Goal: Information Seeking & Learning: Learn about a topic

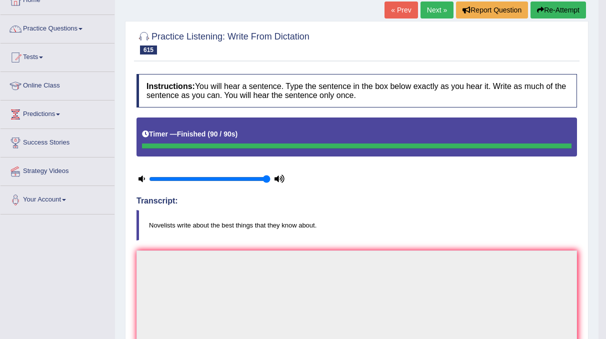
scroll to position [62, 0]
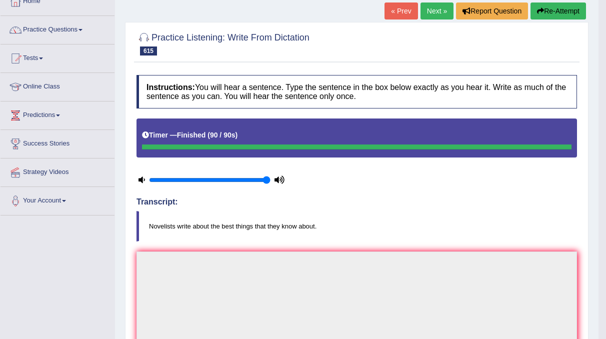
click at [564, 13] on button "Re-Attempt" at bounding box center [559, 11] width 56 height 17
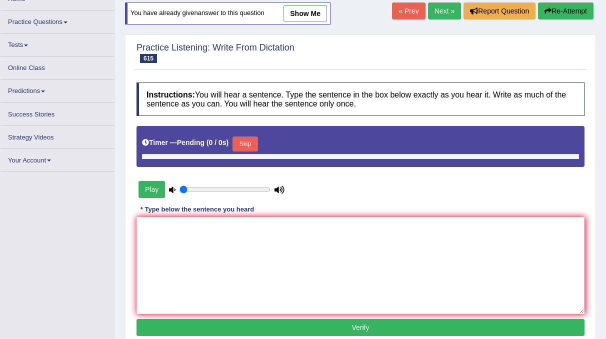
scroll to position [62, 0]
type input "1"
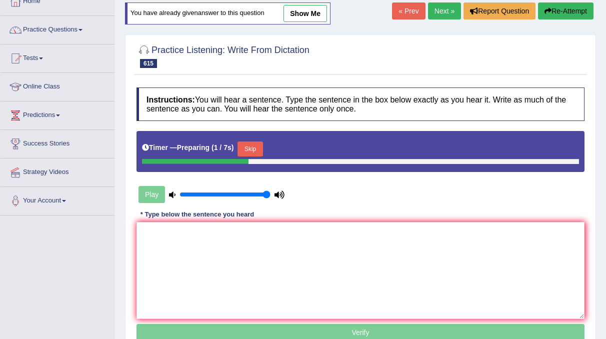
click at [246, 150] on button "Skip" at bounding box center [250, 149] width 25 height 15
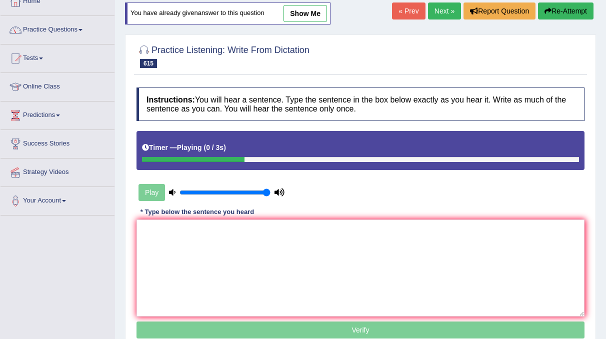
click at [145, 215] on div "* Type below the sentence you heard" at bounding box center [198, 213] width 122 height 10
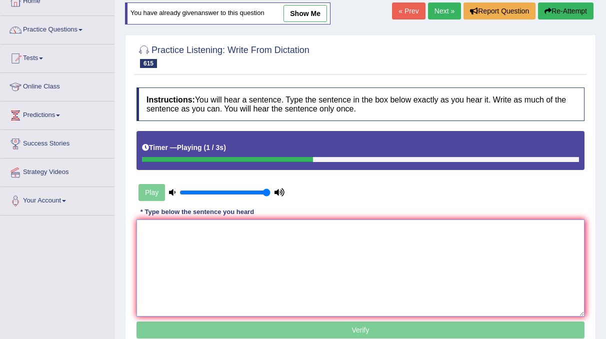
click at [152, 235] on textarea at bounding box center [361, 268] width 448 height 97
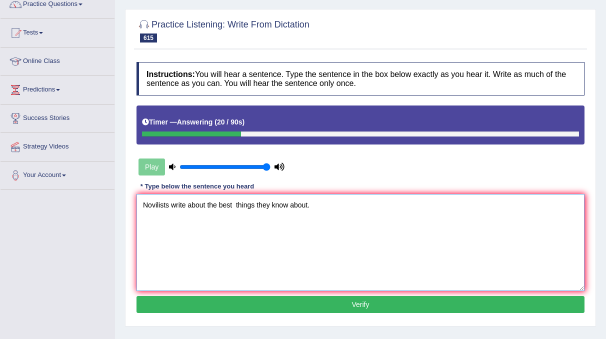
scroll to position [88, 0]
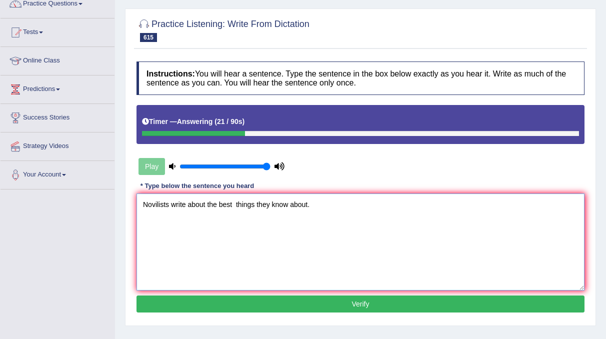
type textarea "Novilists write about the best things they know about."
click at [352, 306] on button "Verify" at bounding box center [361, 304] width 448 height 17
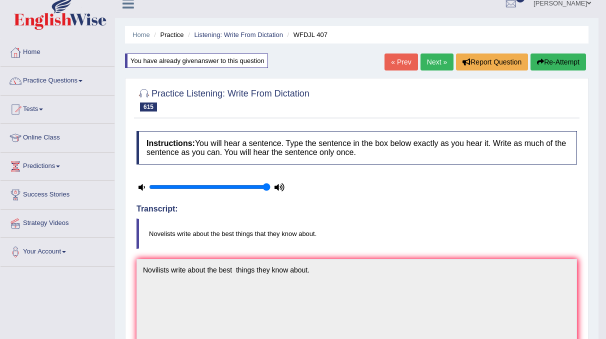
scroll to position [5, 0]
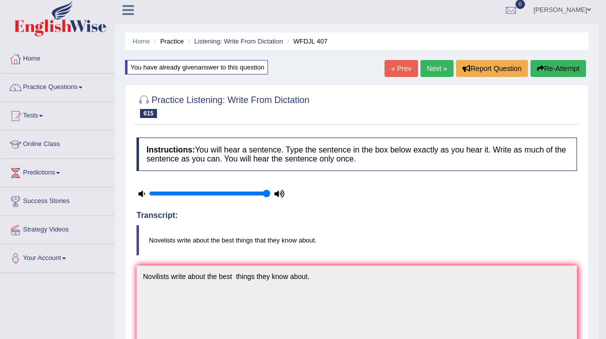
click at [441, 68] on link "Next »" at bounding box center [437, 68] width 33 height 17
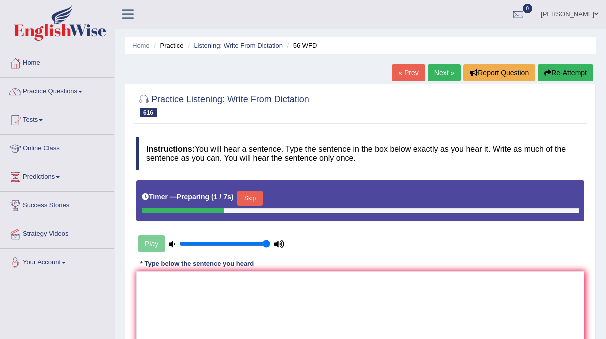
click at [243, 201] on button "Skip" at bounding box center [250, 198] width 25 height 15
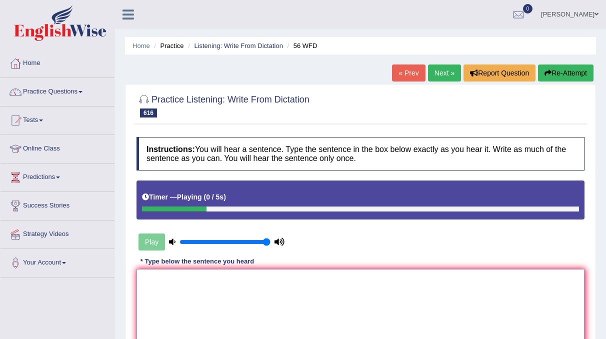
click at [175, 286] on textarea at bounding box center [361, 317] width 448 height 97
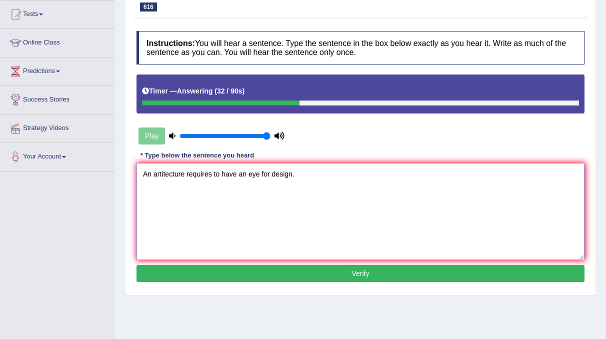
scroll to position [107, 0]
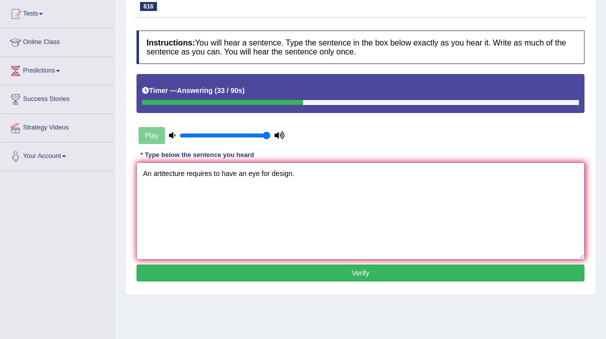
type textarea "An artitecture requires to have an eye for design."
click at [413, 274] on button "Verify" at bounding box center [361, 273] width 448 height 17
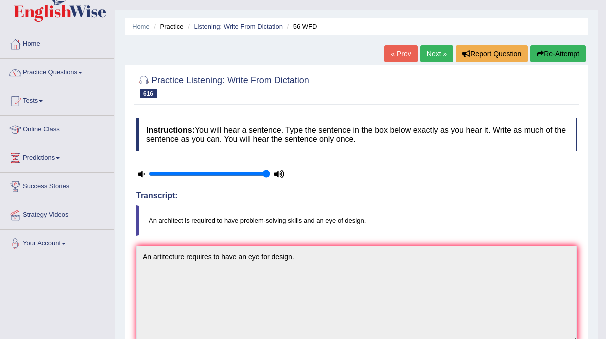
scroll to position [0, 0]
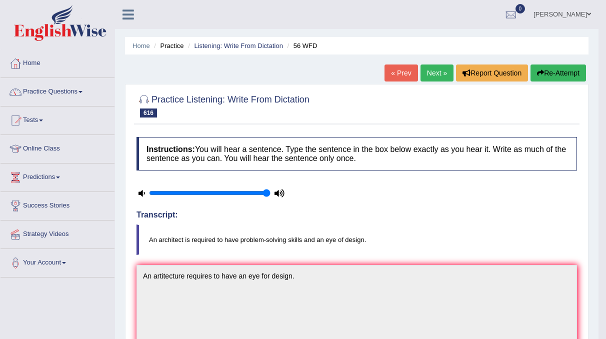
click at [558, 74] on button "Re-Attempt" at bounding box center [559, 73] width 56 height 17
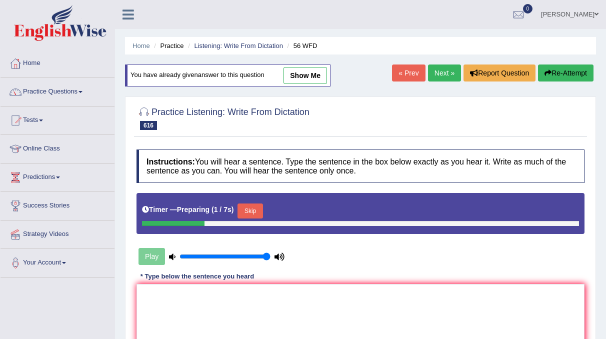
click at [253, 211] on button "Skip" at bounding box center [250, 211] width 25 height 15
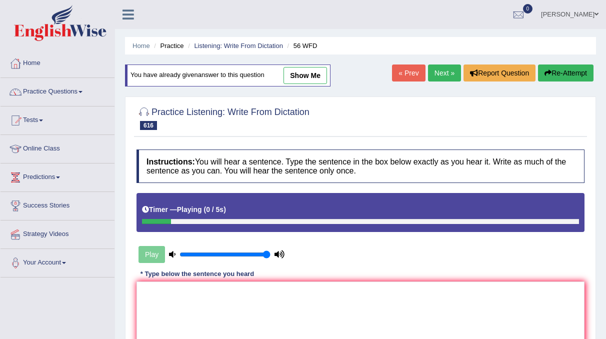
click at [187, 279] on div "Instructions: You will hear a sentence. Type the sentence in the box below exac…" at bounding box center [360, 277] width 453 height 264
click at [179, 294] on textarea at bounding box center [361, 330] width 448 height 97
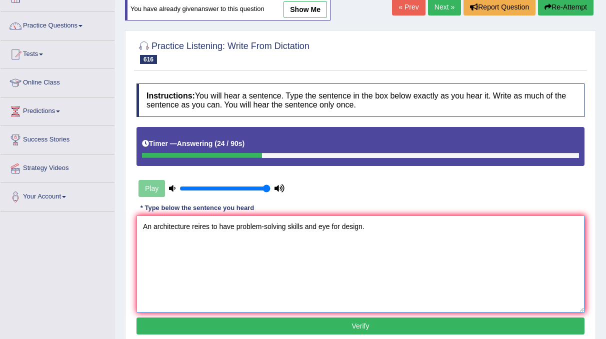
scroll to position [68, 0]
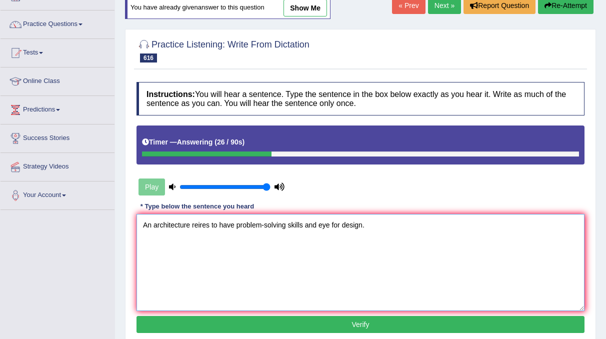
type textarea "An architecture reires to have problem-solving skills and eye for design."
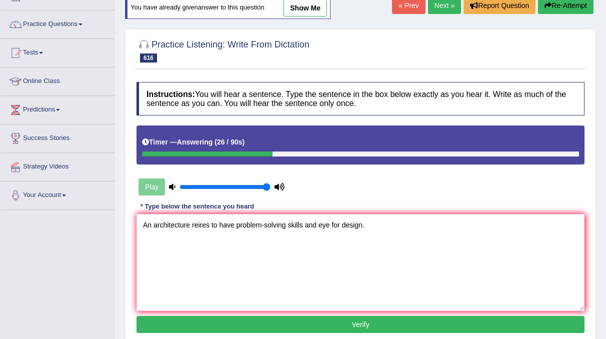
click at [344, 318] on button "Verify" at bounding box center [361, 324] width 448 height 17
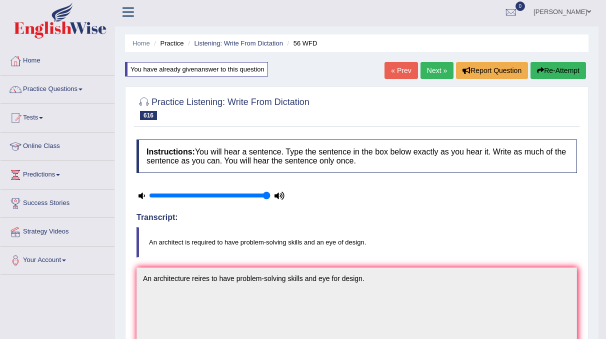
scroll to position [0, 0]
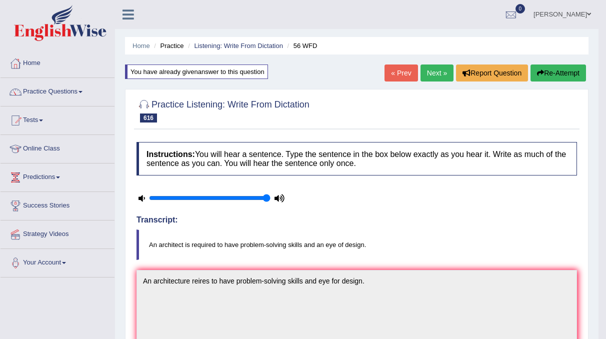
click at [443, 68] on link "Next »" at bounding box center [437, 73] width 33 height 17
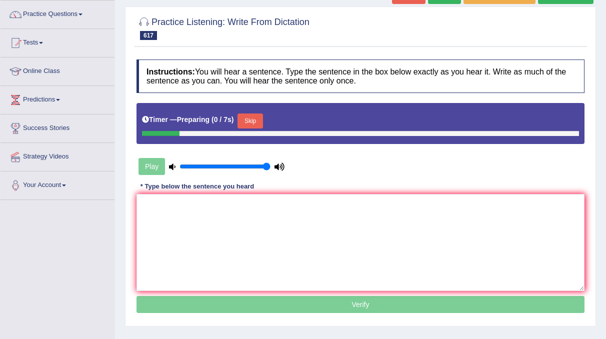
scroll to position [80, 0]
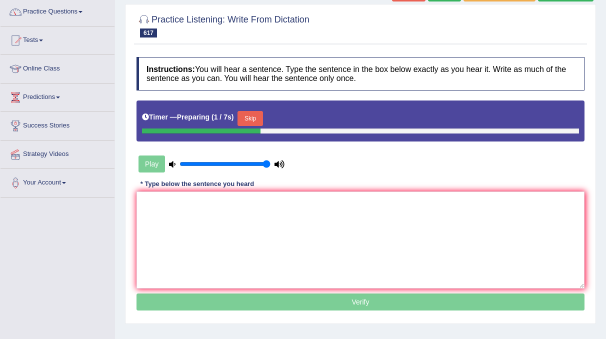
click at [252, 119] on button "Skip" at bounding box center [250, 118] width 25 height 15
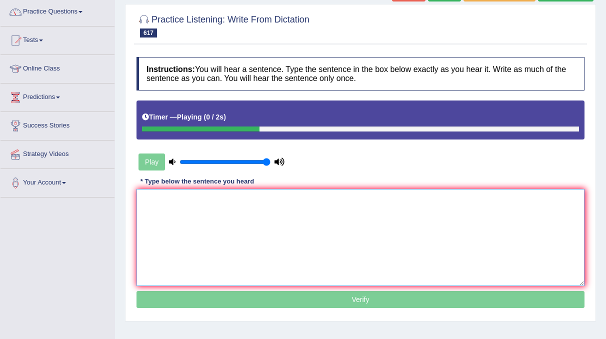
click at [173, 216] on textarea at bounding box center [361, 237] width 448 height 97
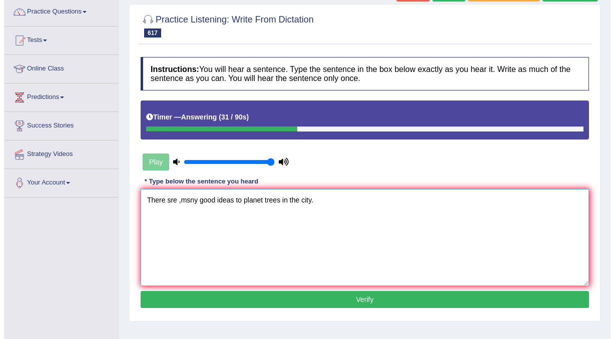
scroll to position [128, 0]
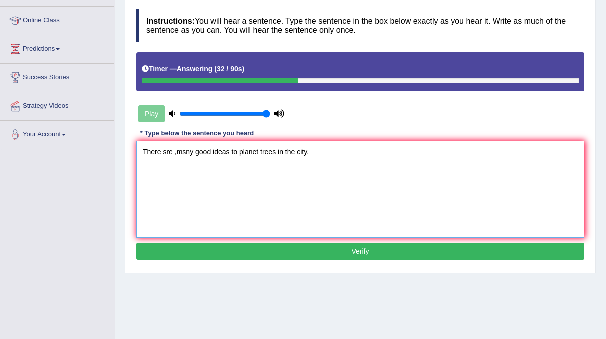
type textarea "There sre ,msny good ideas to planet trees in the city."
click at [358, 254] on button "Verify" at bounding box center [361, 251] width 448 height 17
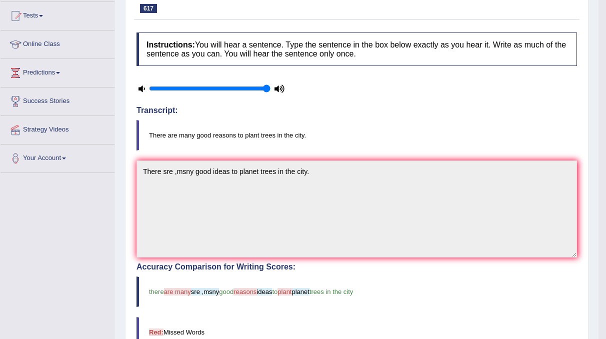
scroll to position [0, 0]
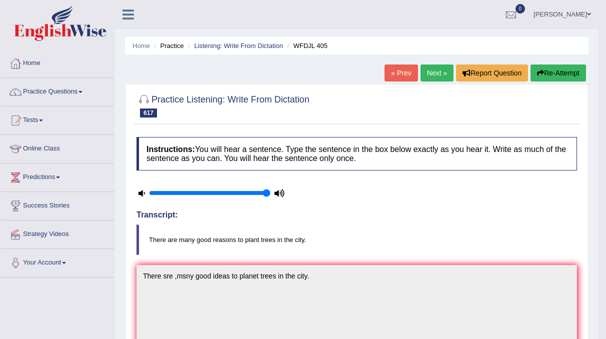
click at [443, 77] on link "Next »" at bounding box center [437, 73] width 33 height 17
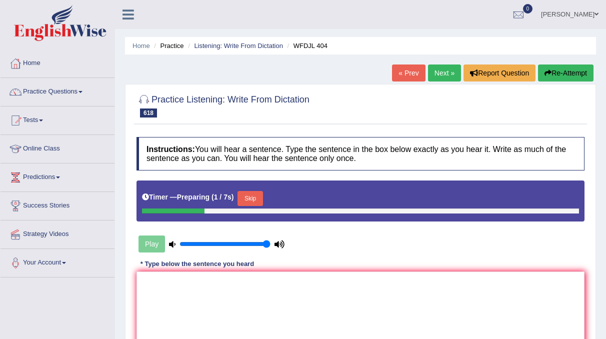
click at [246, 196] on button "Skip" at bounding box center [250, 198] width 25 height 15
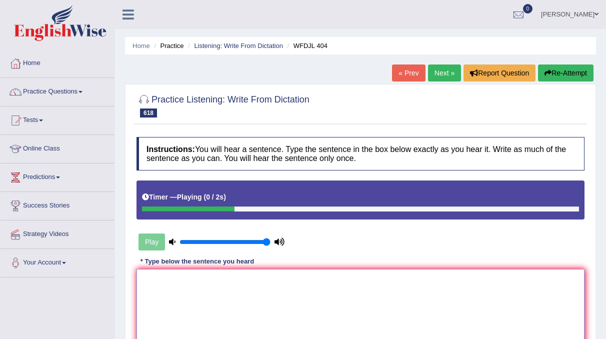
click at [180, 291] on textarea at bounding box center [361, 317] width 448 height 97
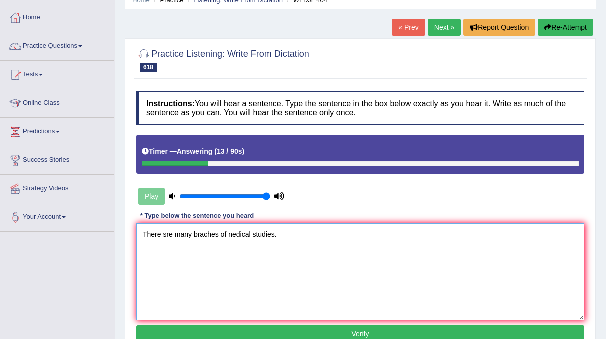
scroll to position [51, 0]
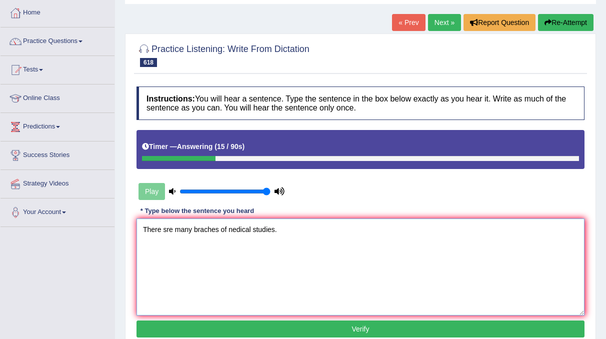
click at [215, 228] on textarea "There sre many braches of nedical studies." at bounding box center [361, 267] width 448 height 97
click at [219, 227] on textarea "There sre many braches of nedical studies." at bounding box center [361, 267] width 448 height 97
click at [194, 228] on textarea "There sre many b of nedical studies." at bounding box center [361, 267] width 448 height 97
click at [196, 228] on textarea "There sre many b of nedical studies." at bounding box center [361, 267] width 448 height 97
click at [231, 227] on textarea "There sre many brances of nedical studies." at bounding box center [361, 267] width 448 height 97
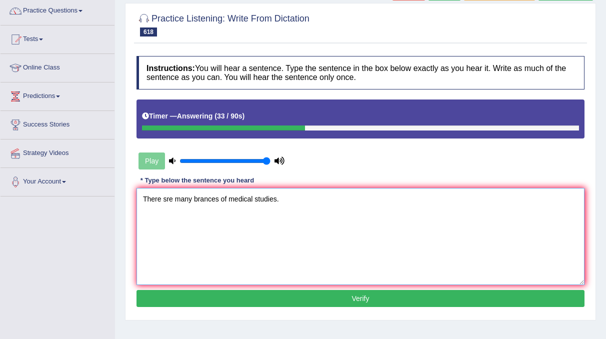
scroll to position [83, 0]
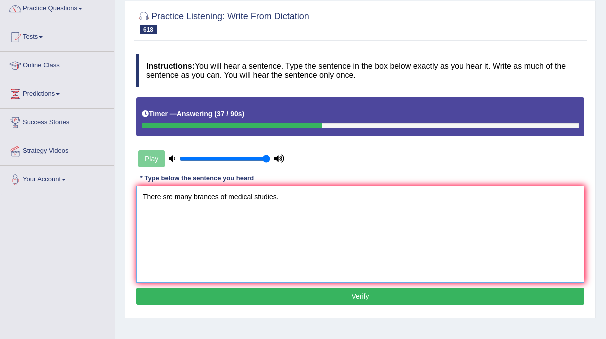
click at [206, 198] on textarea "There sre many brances of medical studies." at bounding box center [361, 234] width 448 height 97
click at [221, 196] on textarea "There sre many branhces of medical studies." at bounding box center [361, 234] width 448 height 97
click at [317, 304] on div "Instructions: You will hear a sentence. Type the sentence in the box below exac…" at bounding box center [360, 181] width 453 height 264
click at [164, 194] on textarea "There sre many branches of medical studies." at bounding box center [361, 234] width 448 height 97
click at [166, 194] on textarea "There sre many branches of medical studies." at bounding box center [361, 234] width 448 height 97
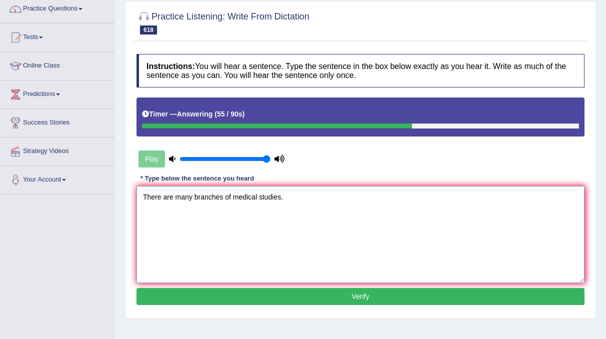
type textarea "There are many branches of medical studies."
click at [229, 294] on button "Verify" at bounding box center [361, 296] width 448 height 17
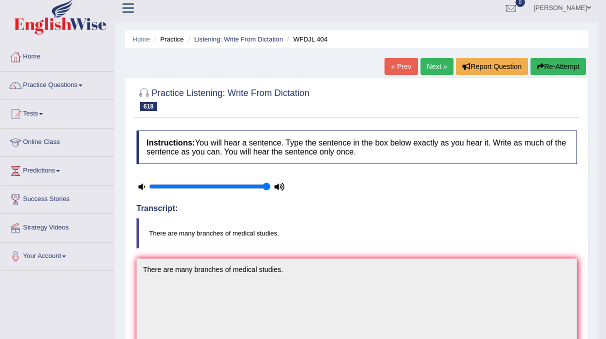
scroll to position [0, 0]
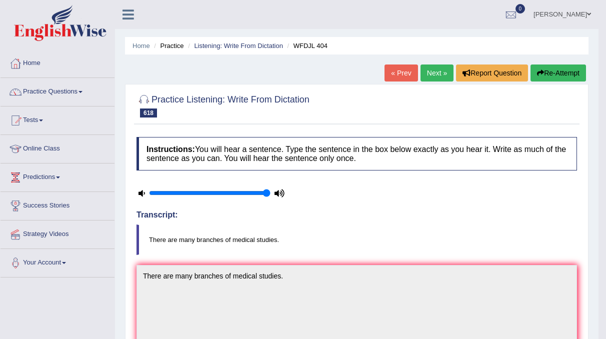
click at [440, 72] on link "Next »" at bounding box center [437, 73] width 33 height 17
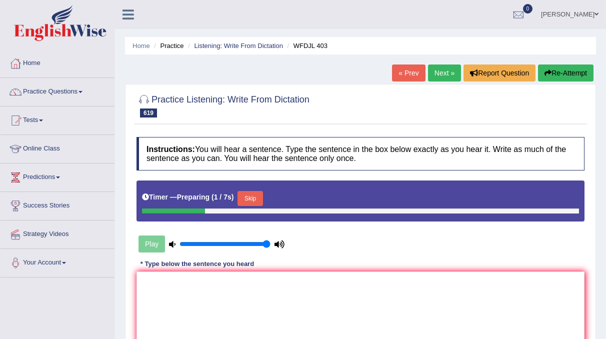
click at [255, 203] on button "Skip" at bounding box center [250, 198] width 25 height 15
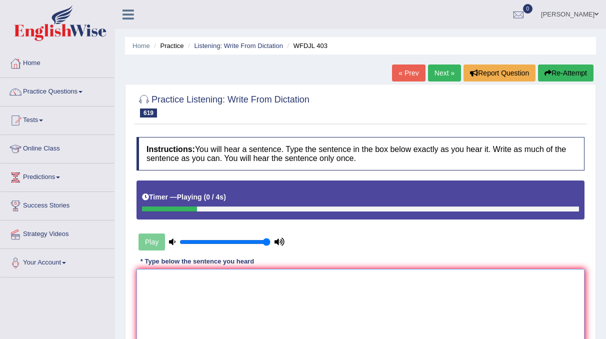
click at [204, 280] on textarea at bounding box center [361, 317] width 448 height 97
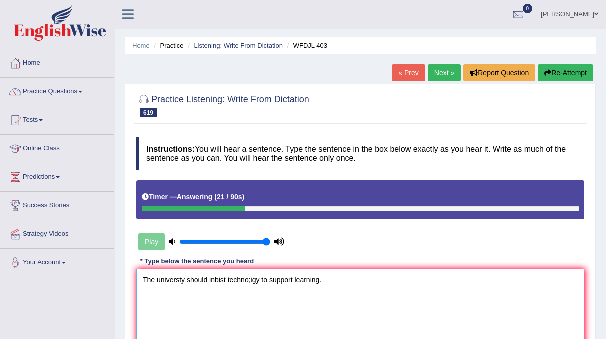
click at [227, 273] on textarea "The universty should inbist techno;igy to support learning." at bounding box center [361, 317] width 448 height 97
click at [256, 281] on textarea "The universty should envest techno;igy to support learning." at bounding box center [361, 317] width 448 height 97
click at [247, 279] on textarea "The universty should envest tecgy to support learning." at bounding box center [361, 317] width 448 height 97
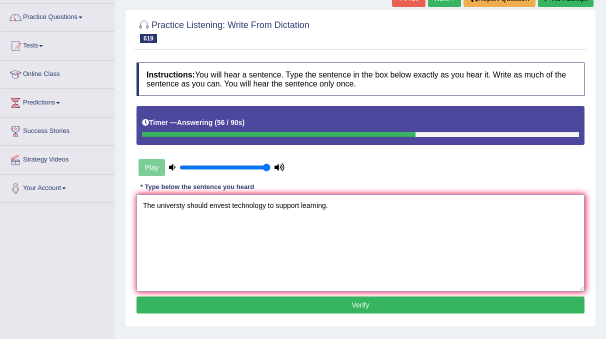
scroll to position [78, 0]
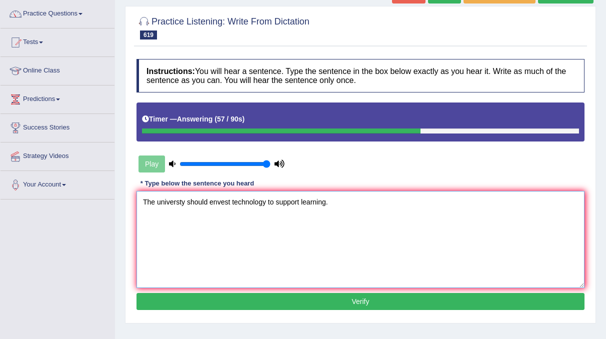
type textarea "The universty should envest technology to support learning."
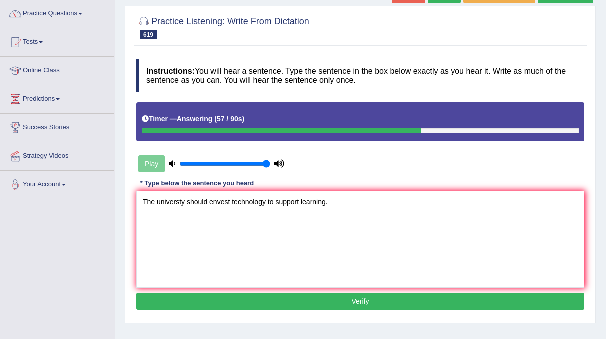
click at [357, 303] on button "Verify" at bounding box center [361, 301] width 448 height 17
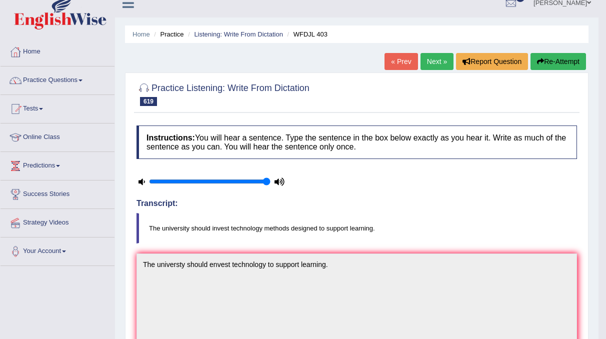
scroll to position [10, 0]
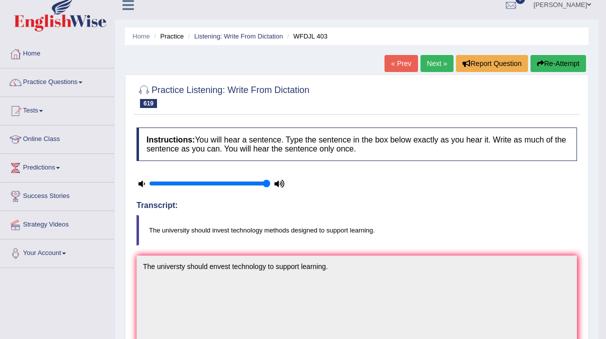
click at [444, 68] on link "Next »" at bounding box center [437, 63] width 33 height 17
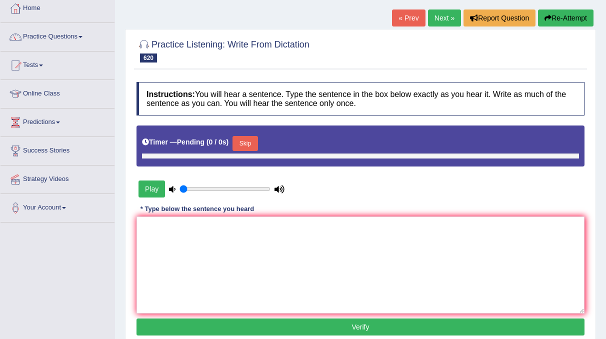
scroll to position [73, 0]
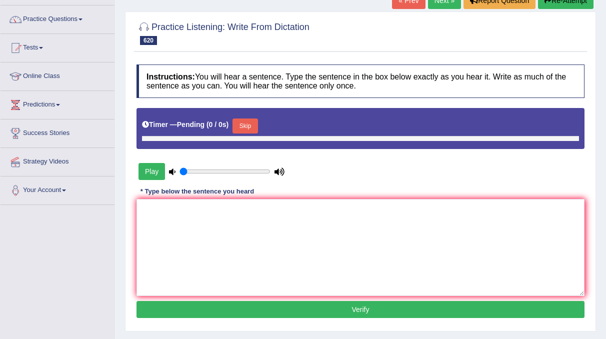
click at [553, 6] on button "Re-Attempt" at bounding box center [566, 0] width 56 height 17
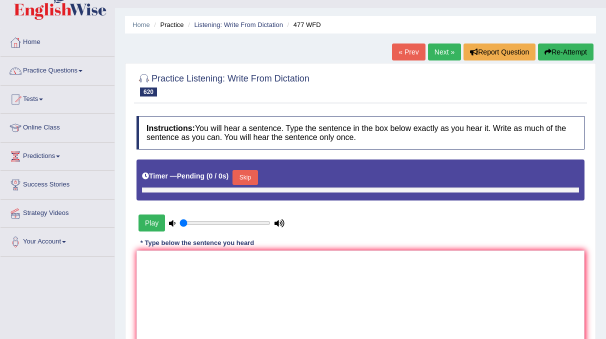
scroll to position [22, 0]
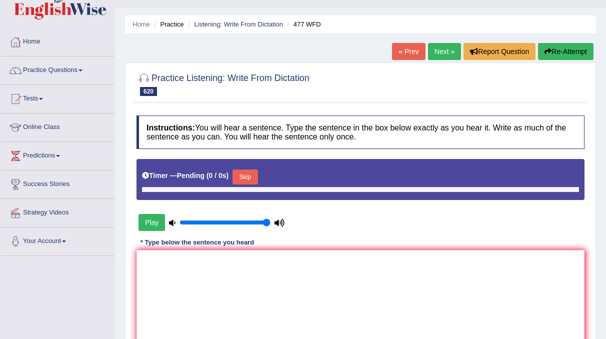
type input "1"
click at [265, 221] on input "range" at bounding box center [225, 223] width 91 height 8
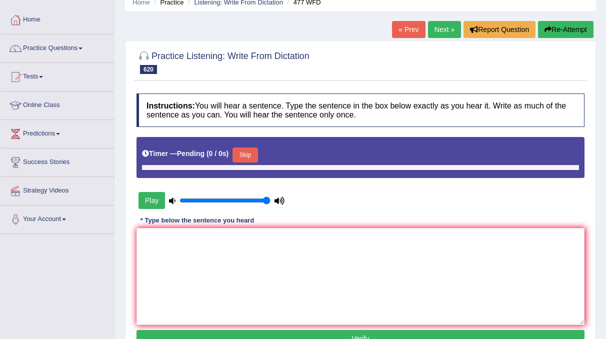
scroll to position [18, 0]
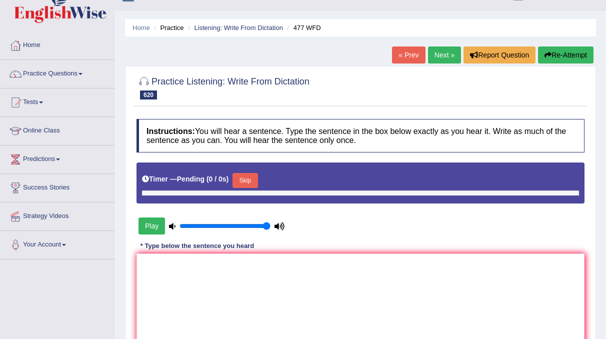
click at [243, 179] on button "Skip" at bounding box center [245, 180] width 25 height 15
click at [441, 56] on link "Next »" at bounding box center [444, 55] width 33 height 17
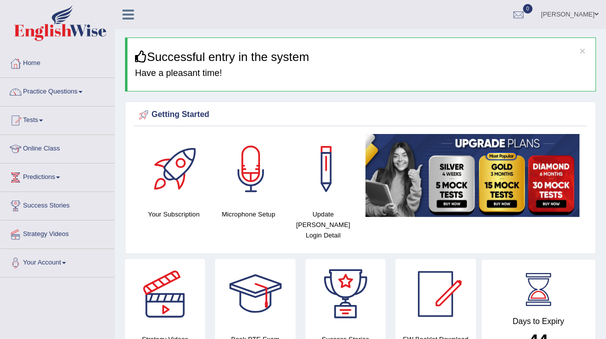
click at [46, 117] on link "Tests" at bounding box center [58, 119] width 114 height 25
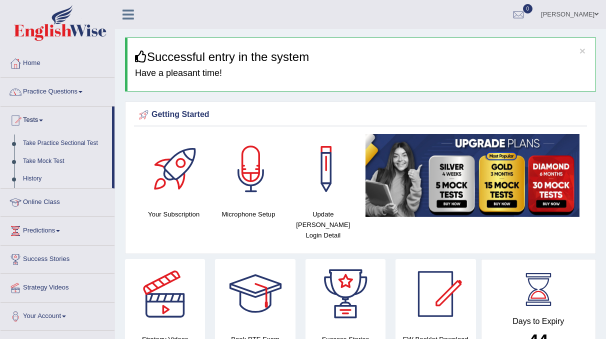
click at [38, 179] on link "History" at bounding box center [66, 179] width 94 height 18
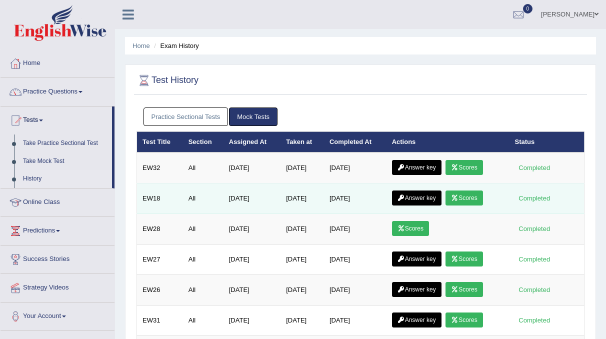
click at [470, 195] on link "Scores" at bounding box center [464, 198] width 37 height 15
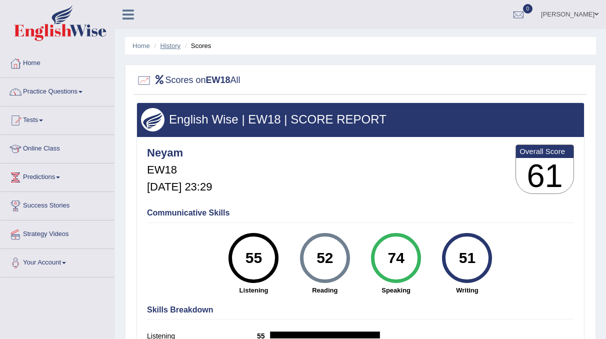
click at [170, 45] on link "History" at bounding box center [171, 46] width 20 height 8
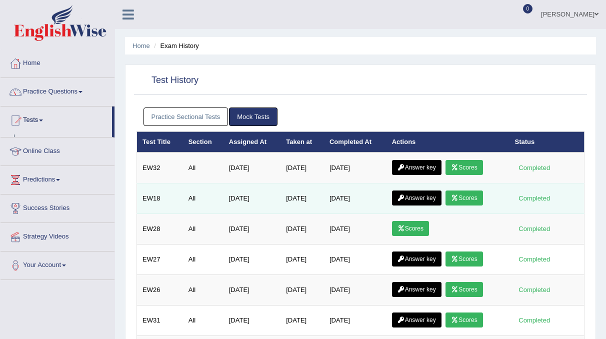
click at [418, 192] on link "Answer key" at bounding box center [417, 198] width 50 height 15
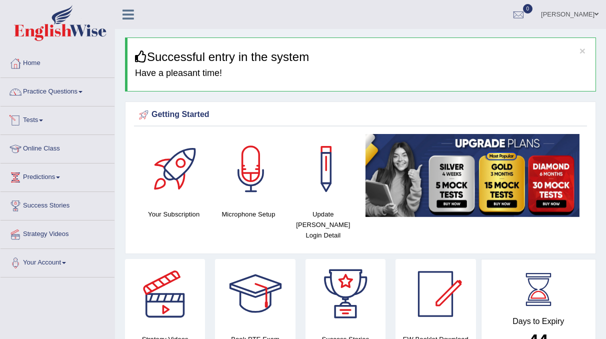
click at [39, 122] on link "Tests" at bounding box center [58, 119] width 114 height 25
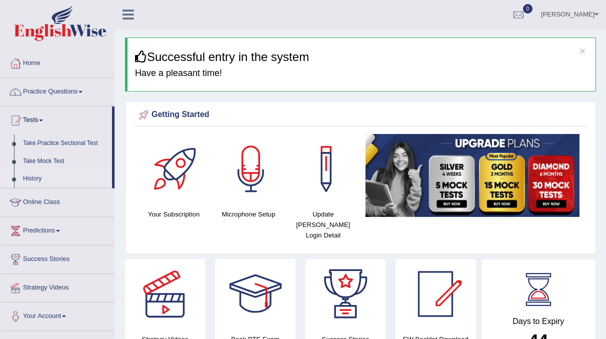
click at [33, 178] on link "History" at bounding box center [66, 179] width 94 height 18
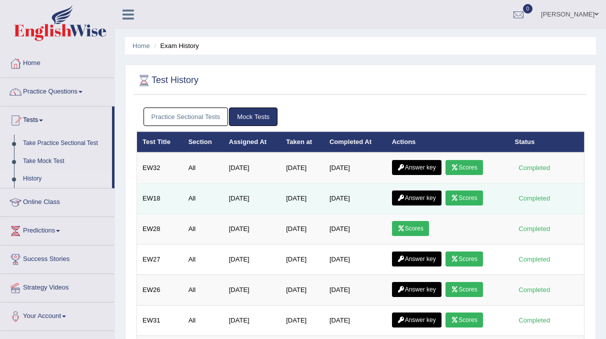
click at [420, 197] on link "Answer key" at bounding box center [417, 198] width 50 height 15
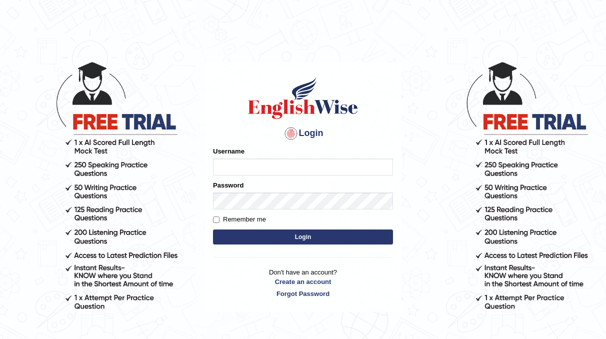
type input "neyam"
click at [284, 232] on button "Login" at bounding box center [303, 237] width 180 height 15
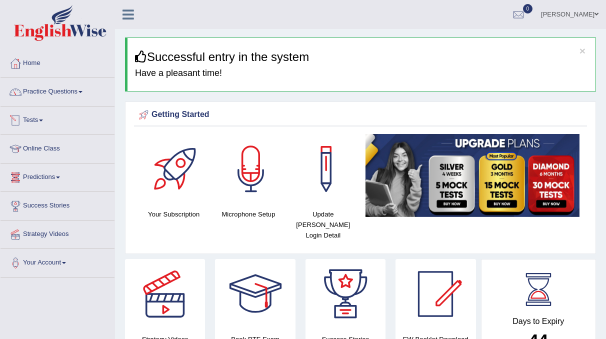
click at [36, 112] on link "Tests" at bounding box center [58, 119] width 114 height 25
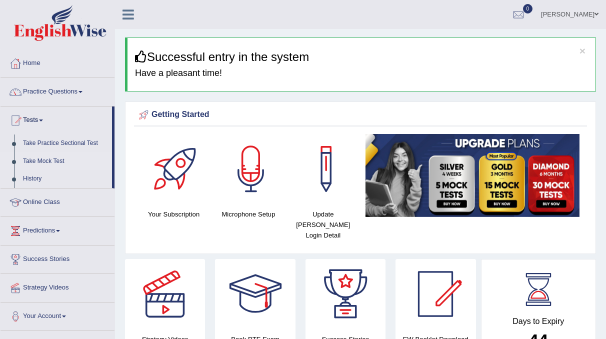
click at [52, 161] on link "Take Mock Test" at bounding box center [66, 162] width 94 height 18
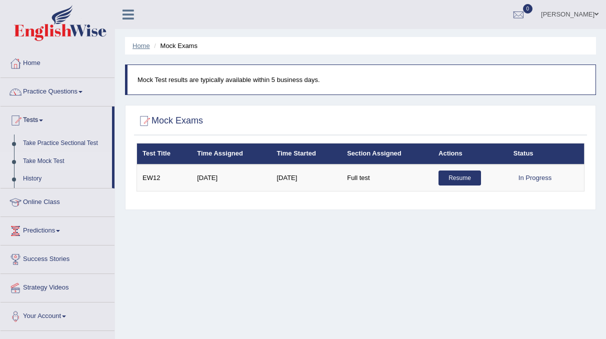
click at [141, 46] on link "Home" at bounding box center [142, 46] width 18 height 8
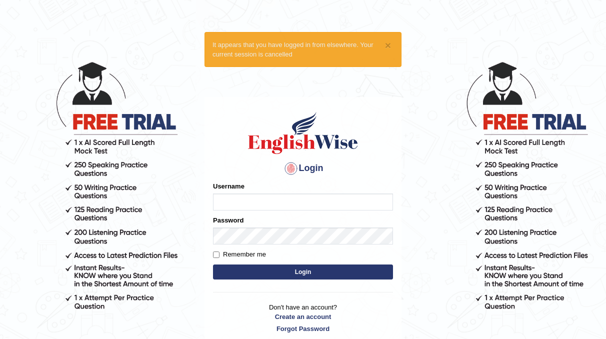
type input "neyam"
click at [299, 274] on button "Login" at bounding box center [303, 272] width 180 height 15
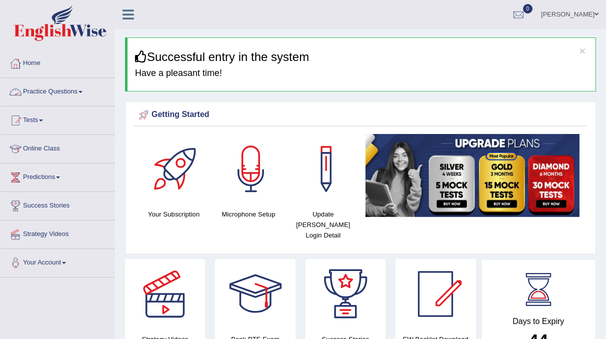
click at [68, 90] on link "Practice Questions" at bounding box center [58, 90] width 114 height 25
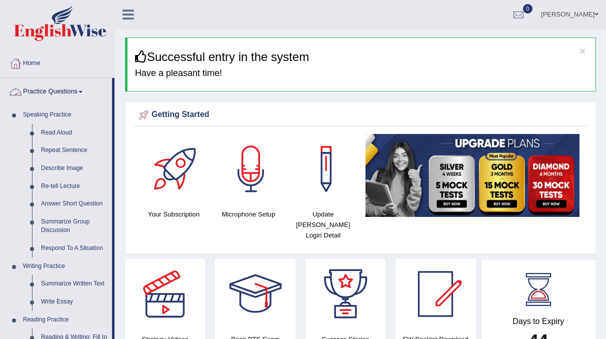
click at [73, 89] on link "Practice Questions" at bounding box center [57, 90] width 112 height 25
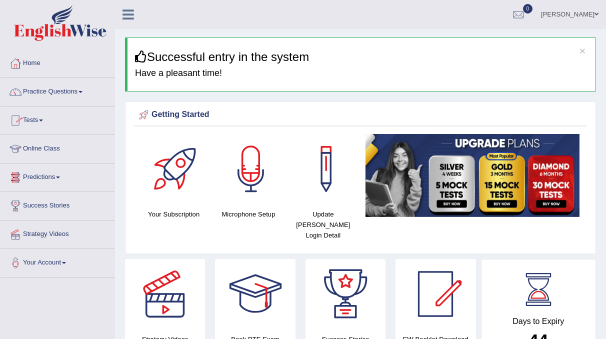
click at [33, 121] on link "Tests" at bounding box center [58, 119] width 114 height 25
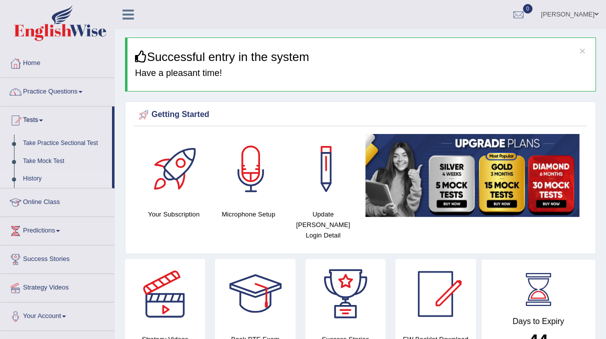
click at [33, 184] on link "History" at bounding box center [66, 179] width 94 height 18
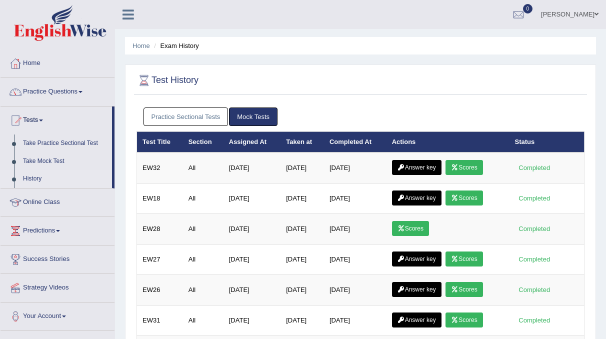
click at [192, 118] on link "Practice Sectional Tests" at bounding box center [186, 117] width 85 height 19
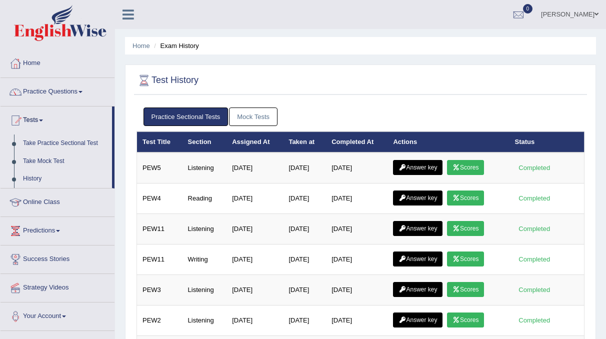
click at [250, 122] on link "Mock Tests" at bounding box center [253, 117] width 49 height 19
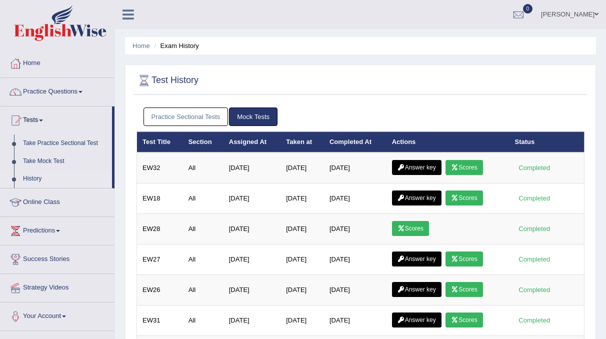
click at [206, 120] on link "Practice Sectional Tests" at bounding box center [186, 117] width 85 height 19
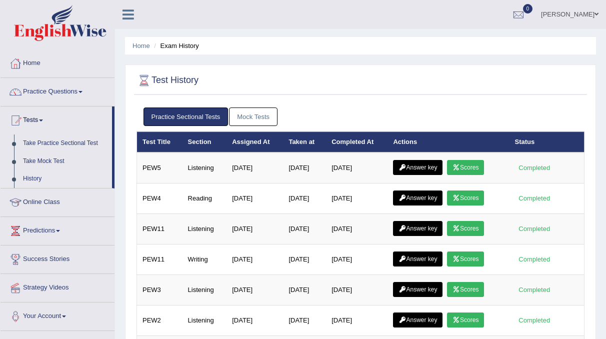
click at [267, 114] on link "Mock Tests" at bounding box center [253, 117] width 49 height 19
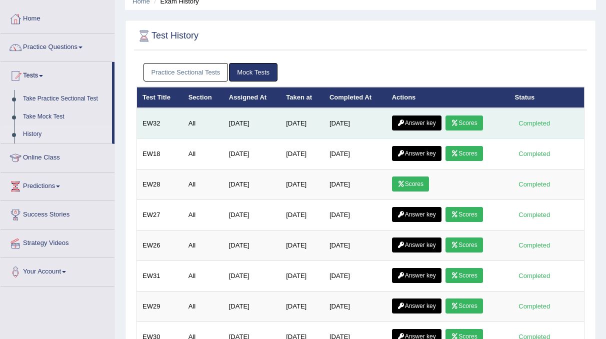
scroll to position [46, 0]
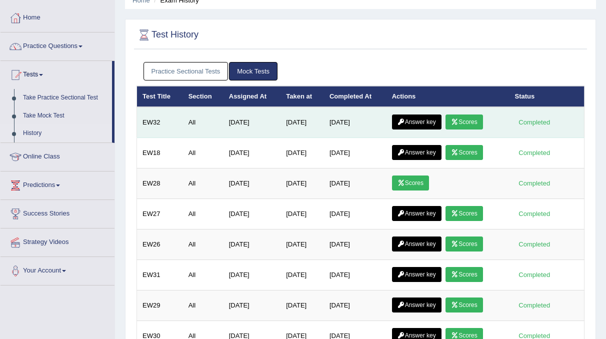
click at [462, 121] on link "Scores" at bounding box center [464, 122] width 37 height 15
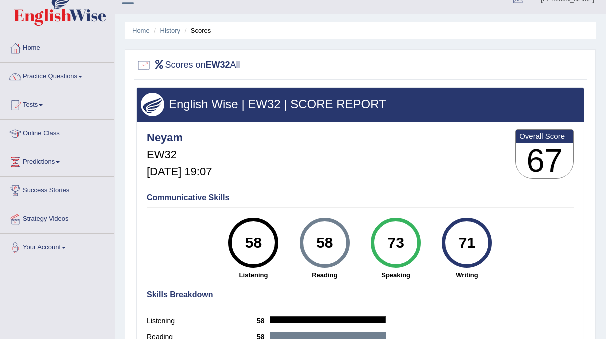
scroll to position [13, 0]
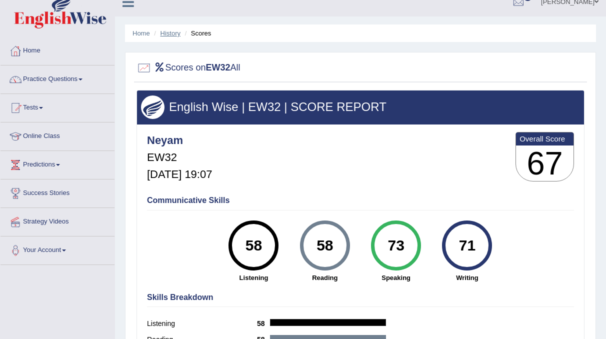
click at [174, 31] on link "History" at bounding box center [171, 34] width 20 height 8
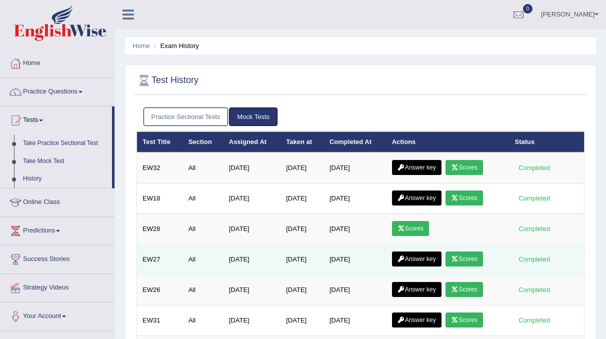
click at [473, 259] on link "Scores" at bounding box center [464, 259] width 37 height 15
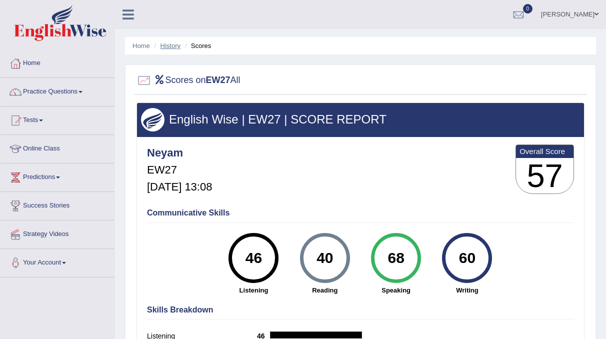
click at [170, 46] on link "History" at bounding box center [171, 46] width 20 height 8
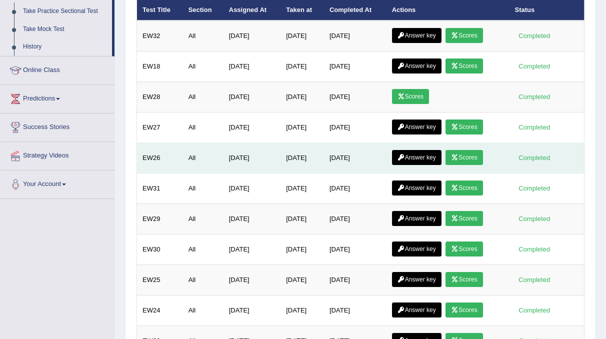
scroll to position [135, 0]
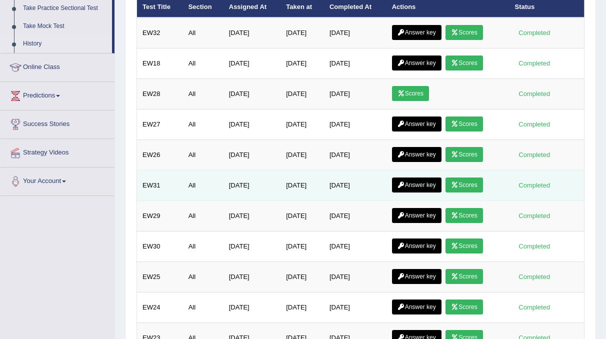
click at [464, 182] on link "Scores" at bounding box center [464, 185] width 37 height 15
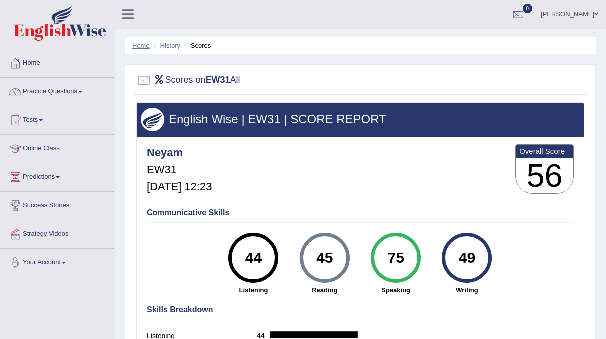
click at [137, 48] on link "Home" at bounding box center [142, 46] width 18 height 8
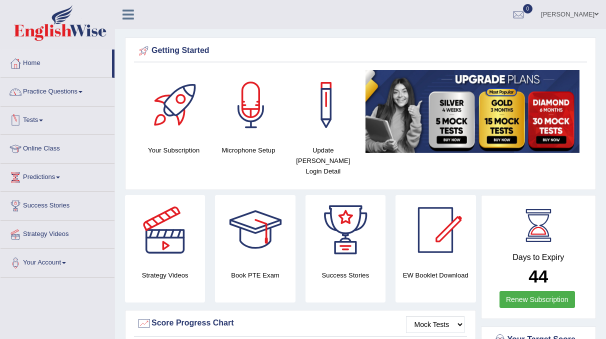
click at [88, 91] on link "Practice Questions" at bounding box center [58, 90] width 114 height 25
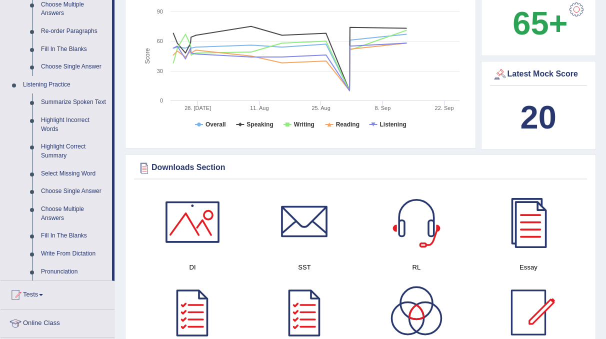
scroll to position [351, 0]
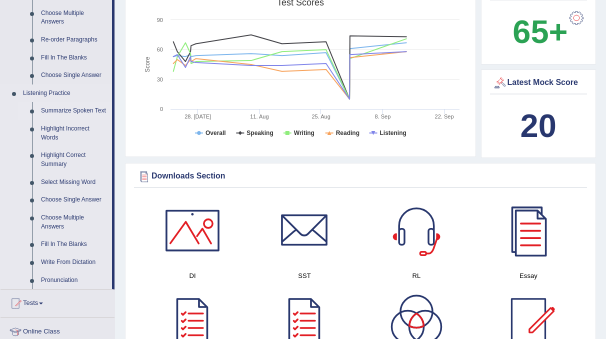
click at [77, 110] on link "Summarize Spoken Text" at bounding box center [75, 111] width 76 height 18
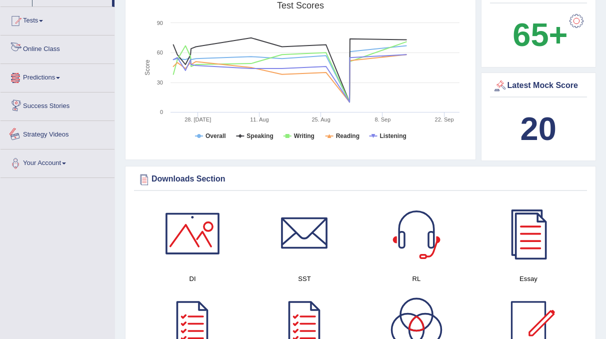
scroll to position [662, 0]
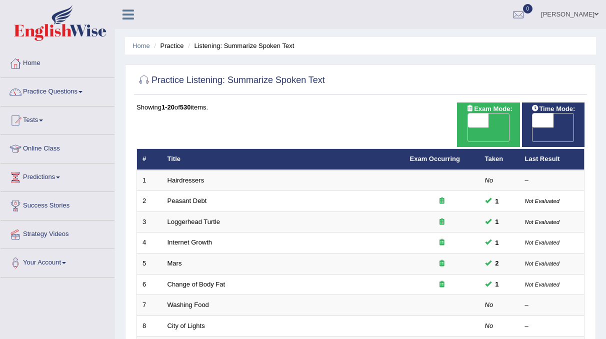
click at [533, 128] on span "OFF" at bounding box center [522, 135] width 21 height 14
checkbox input "true"
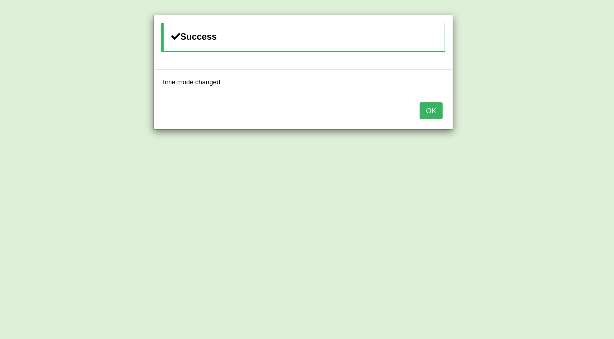
click at [435, 115] on button "OK" at bounding box center [431, 111] width 23 height 17
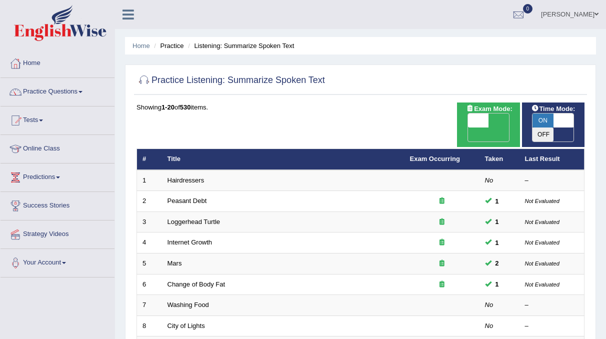
click at [468, 128] on span "OFF" at bounding box center [457, 135] width 21 height 14
checkbox input "true"
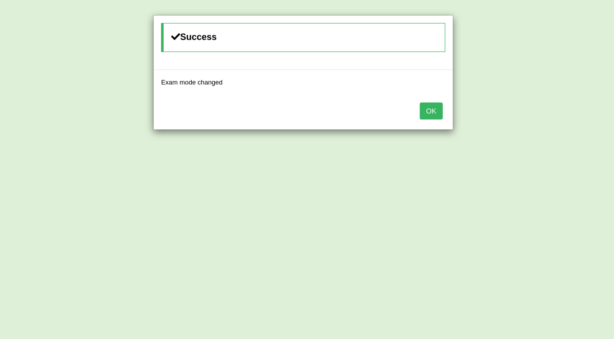
click at [438, 109] on button "OK" at bounding box center [431, 111] width 23 height 17
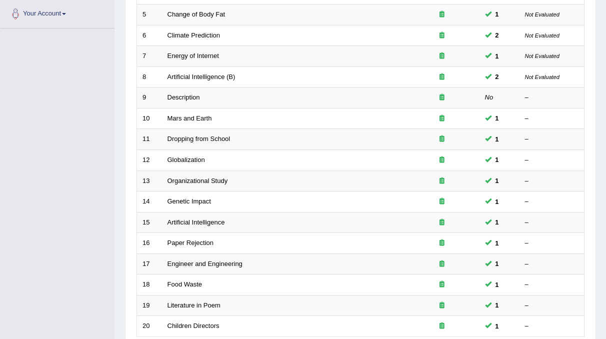
scroll to position [250, 0]
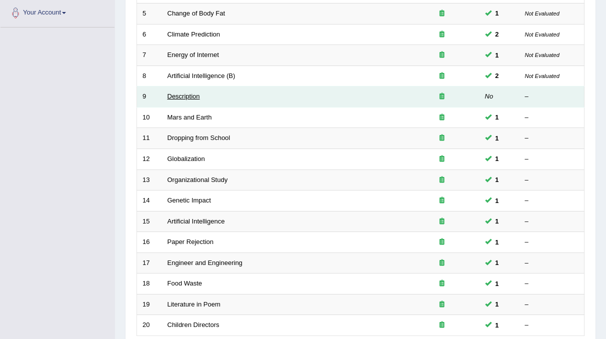
click at [187, 93] on link "Description" at bounding box center [184, 97] width 33 height 8
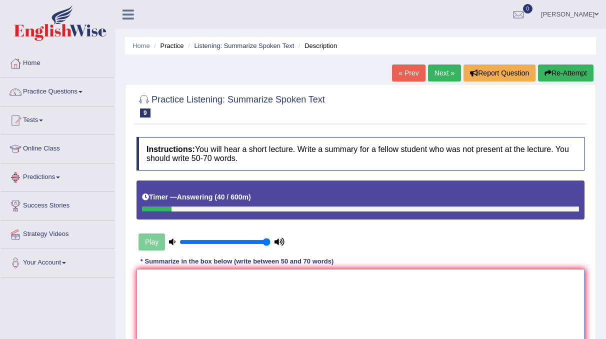
click at [150, 285] on textarea at bounding box center [361, 317] width 448 height 97
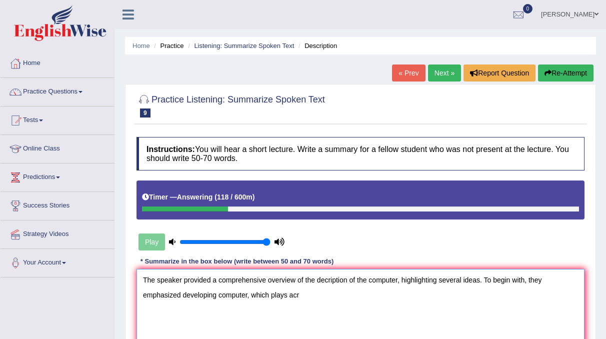
type textarea "The speaker provided a comprehensive overview of the decription of the computer…"
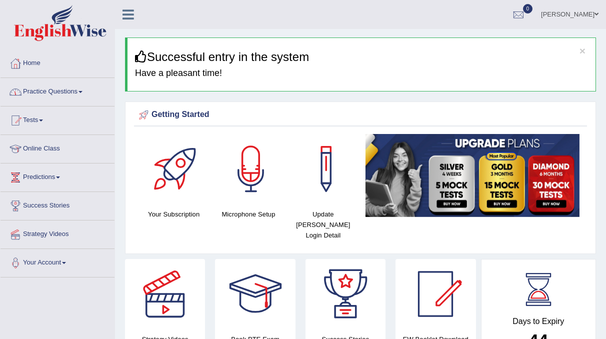
click at [80, 92] on link "Practice Questions" at bounding box center [58, 90] width 114 height 25
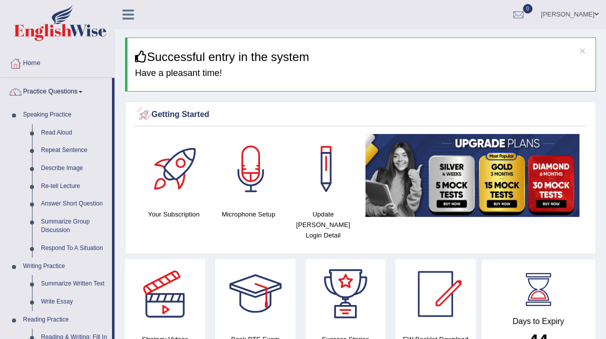
click at [278, 88] on div "× Successful entry in the system Have a pleasant time!" at bounding box center [360, 65] width 471 height 54
click at [316, 112] on div "Getting Started" at bounding box center [361, 115] width 448 height 15
click at [590, 51] on div "× Successful entry in the system Have a pleasant time!" at bounding box center [360, 65] width 471 height 54
click at [583, 55] on button "×" at bounding box center [583, 51] width 6 height 11
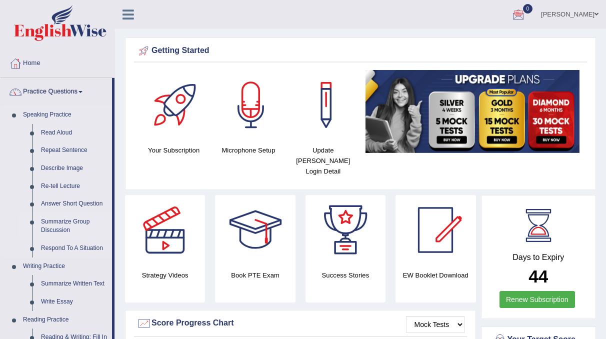
click at [64, 223] on link "Summarize Group Discussion" at bounding box center [75, 226] width 76 height 27
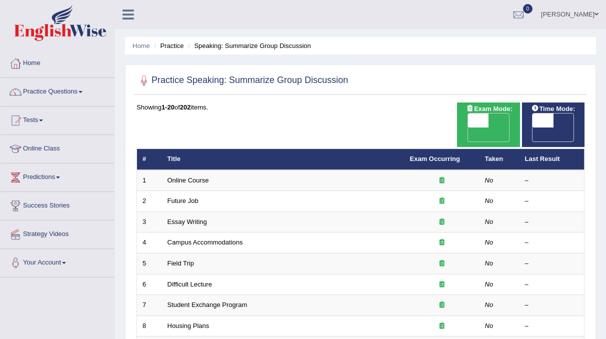
click at [533, 128] on span "OFF" at bounding box center [522, 135] width 21 height 14
checkbox input "true"
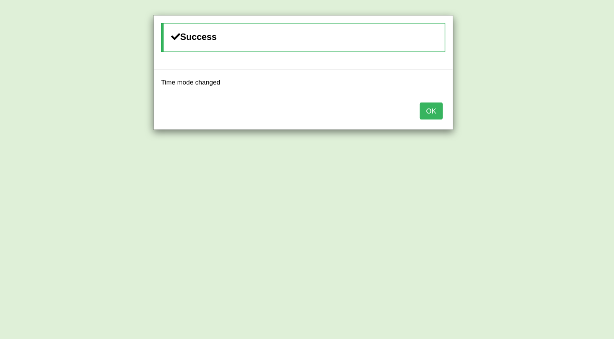
click at [430, 110] on button "OK" at bounding box center [431, 111] width 23 height 17
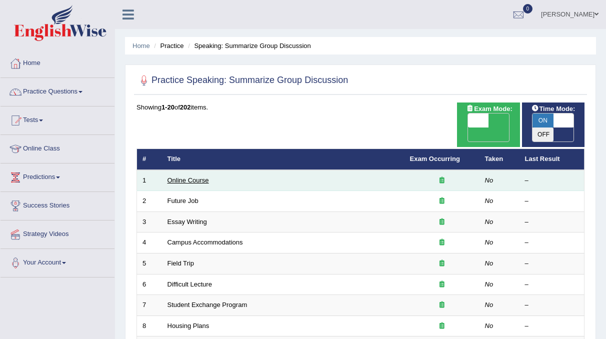
click at [186, 177] on link "Online Course" at bounding box center [189, 181] width 42 height 8
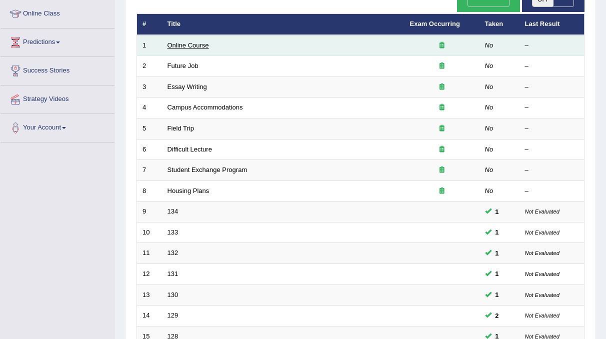
scroll to position [156, 0]
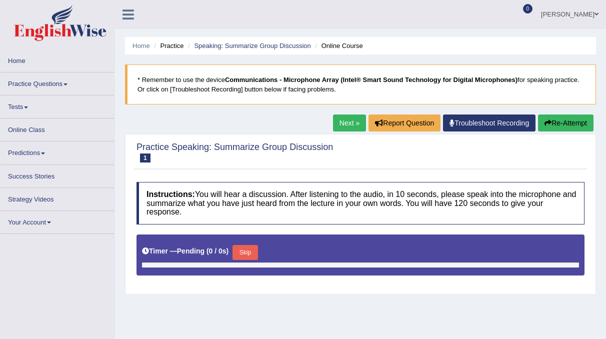
click at [60, 81] on link "Practice Questions" at bounding box center [58, 83] width 114 height 20
click at [70, 84] on link "Practice Questions" at bounding box center [58, 83] width 114 height 20
click at [16, 64] on link "Home" at bounding box center [58, 60] width 114 height 20
click at [41, 128] on link "Online Class" at bounding box center [58, 129] width 114 height 20
click at [26, 104] on link "Tests" at bounding box center [58, 106] width 114 height 20
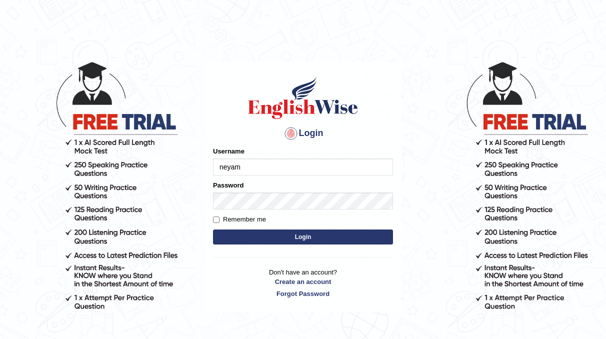
click at [313, 236] on button "Login" at bounding box center [303, 237] width 180 height 15
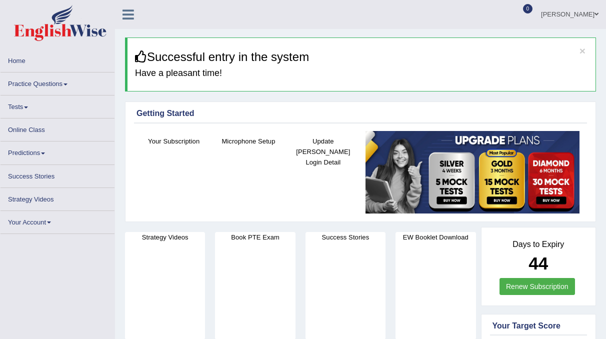
click at [24, 126] on link "Online Class" at bounding box center [58, 129] width 114 height 20
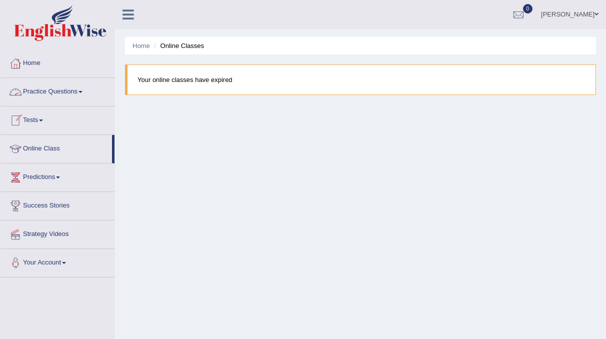
click at [64, 97] on link "Practice Questions" at bounding box center [58, 90] width 114 height 25
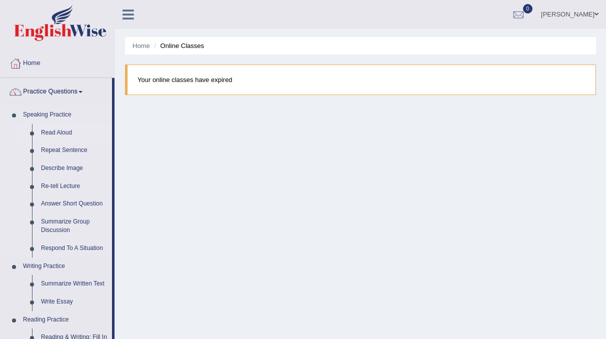
click at [48, 133] on link "Read Aloud" at bounding box center [75, 133] width 76 height 18
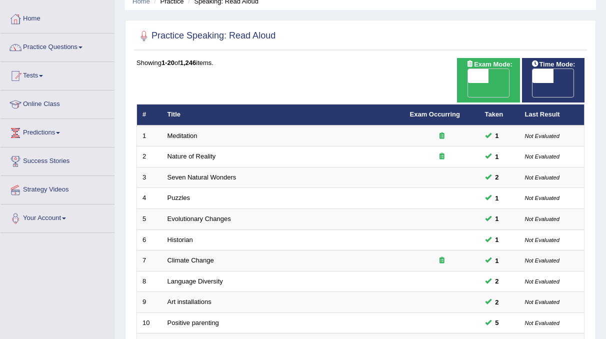
scroll to position [42, 0]
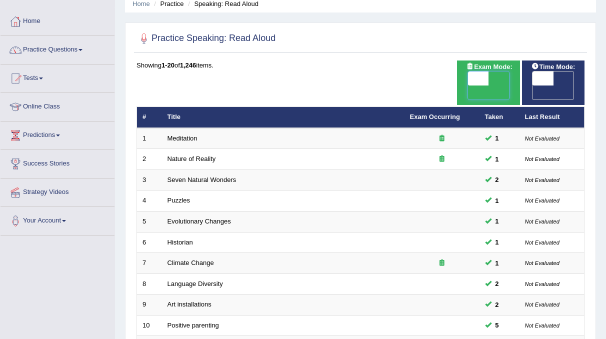
click at [488, 79] on span at bounding box center [478, 79] width 21 height 14
checkbox input "true"
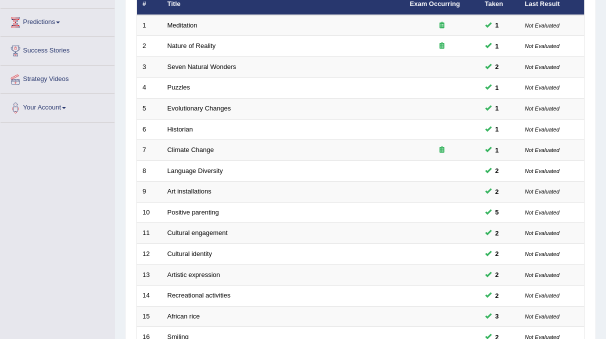
scroll to position [0, 0]
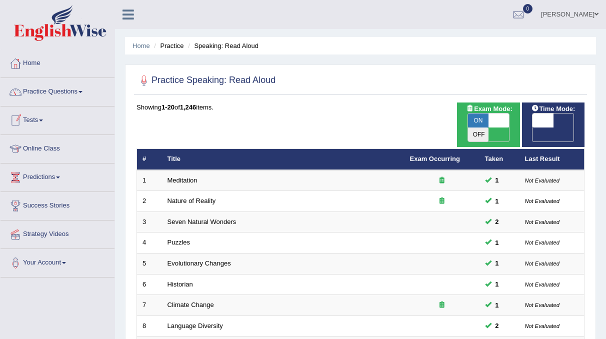
click at [67, 89] on link "Practice Questions" at bounding box center [58, 90] width 114 height 25
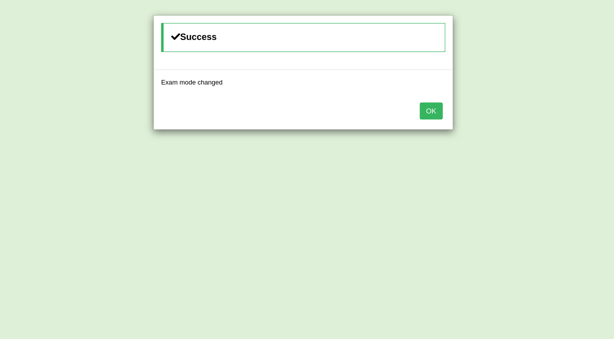
click at [431, 108] on button "OK" at bounding box center [431, 111] width 23 height 17
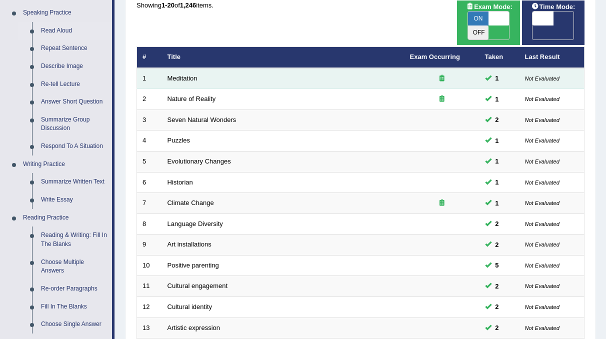
scroll to position [102, 0]
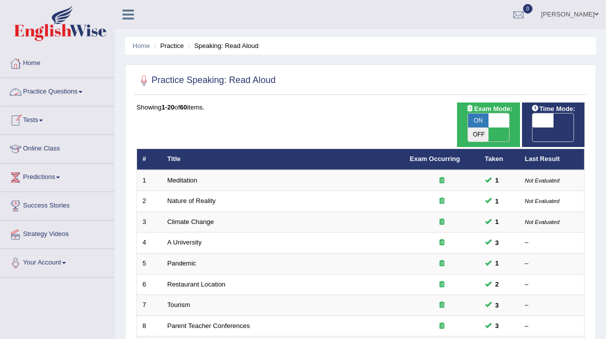
click at [75, 96] on link "Practice Questions" at bounding box center [58, 90] width 114 height 25
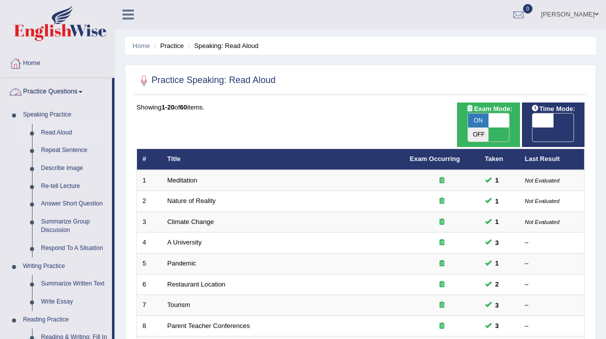
click at [83, 95] on link "Practice Questions" at bounding box center [57, 90] width 112 height 25
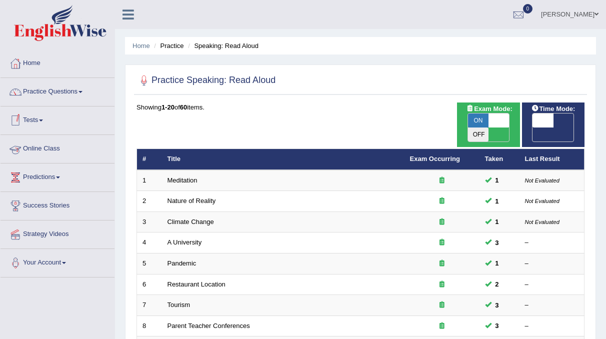
click at [38, 127] on link "Tests" at bounding box center [58, 119] width 114 height 25
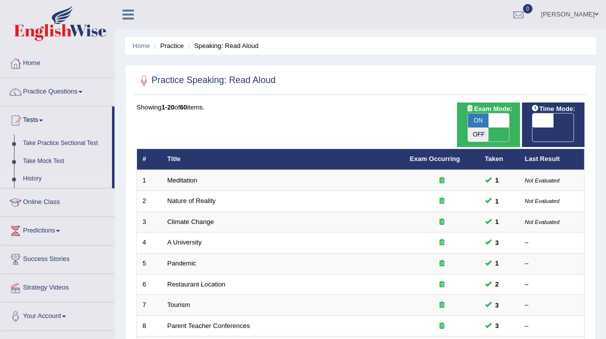
click at [38, 180] on link "History" at bounding box center [66, 179] width 94 height 18
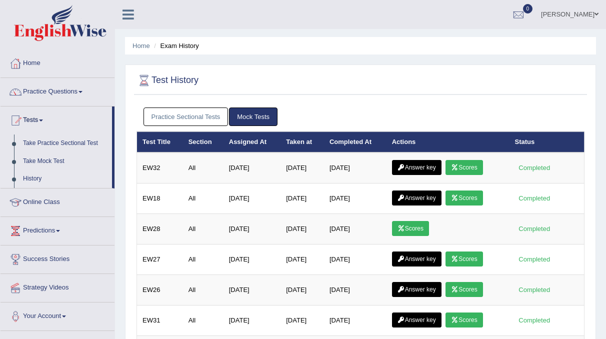
click at [184, 115] on link "Practice Sectional Tests" at bounding box center [186, 117] width 85 height 19
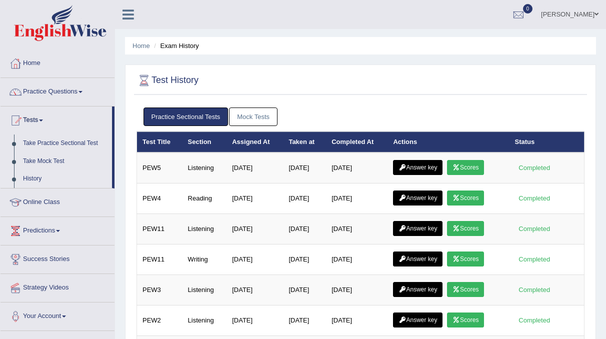
click at [235, 116] on link "Mock Tests" at bounding box center [253, 117] width 49 height 19
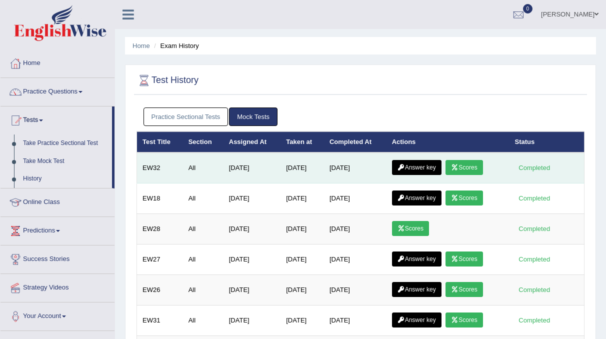
click at [461, 167] on link "Scores" at bounding box center [464, 167] width 37 height 15
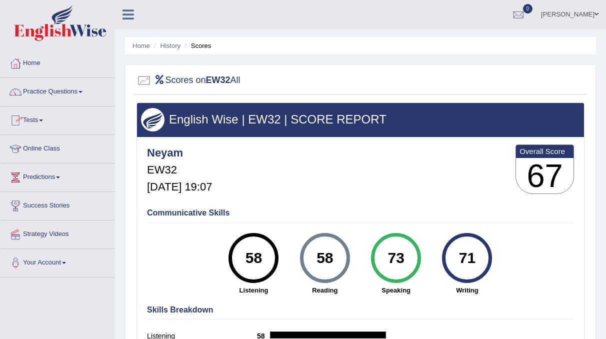
click at [71, 92] on link "Practice Questions" at bounding box center [58, 90] width 114 height 25
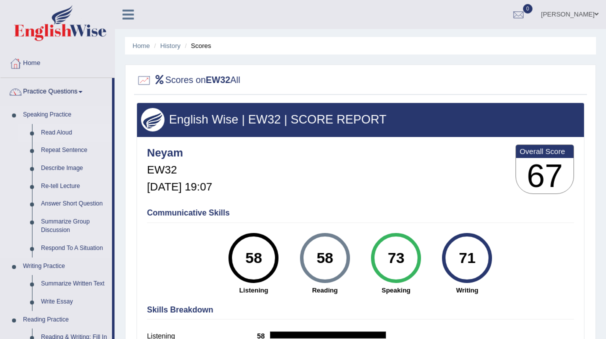
click at [60, 135] on link "Read Aloud" at bounding box center [75, 133] width 76 height 18
click at [73, 91] on link "Practice Questions" at bounding box center [57, 90] width 112 height 25
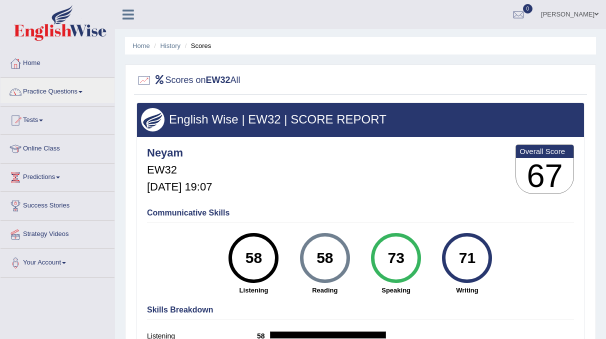
click at [39, 66] on link "Home" at bounding box center [58, 62] width 114 height 25
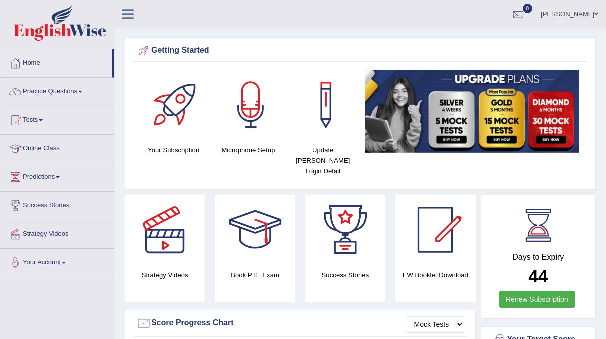
click at [60, 87] on link "Practice Questions" at bounding box center [58, 90] width 114 height 25
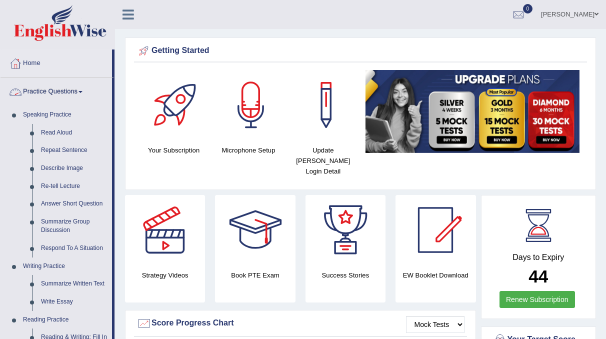
click at [67, 98] on link "Practice Questions" at bounding box center [57, 90] width 112 height 25
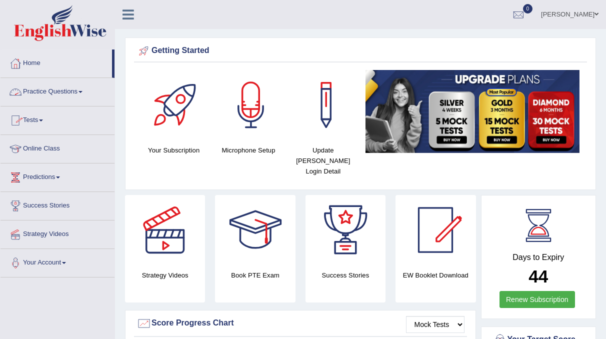
click at [74, 97] on link "Practice Questions" at bounding box center [58, 90] width 114 height 25
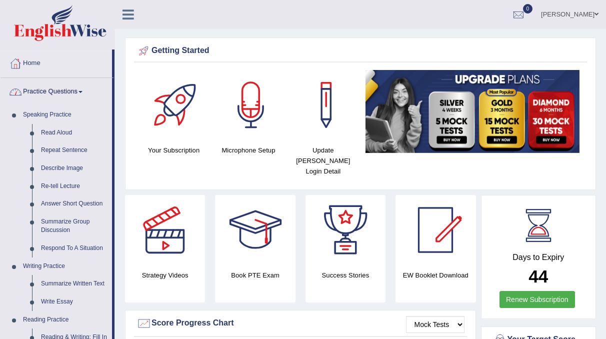
click at [25, 63] on link "Home" at bounding box center [57, 62] width 112 height 25
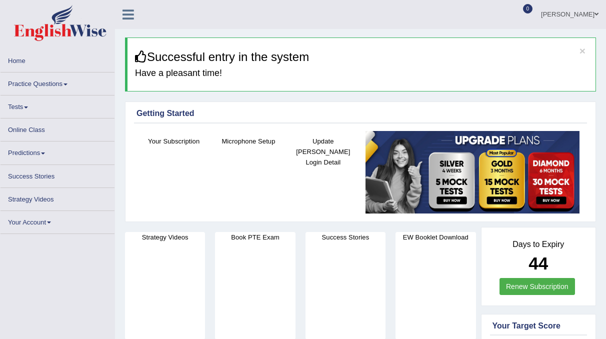
click at [132, 194] on div "Getting Started Your Subscription Microphone Setup Update Pearson Login Detail ×" at bounding box center [360, 162] width 471 height 121
click at [62, 84] on link "Practice Questions" at bounding box center [58, 83] width 114 height 20
click at [23, 108] on link "Tests" at bounding box center [58, 106] width 114 height 20
click at [54, 89] on link "Practice Questions" at bounding box center [58, 83] width 114 height 20
click at [11, 107] on link "Tests" at bounding box center [58, 106] width 114 height 20
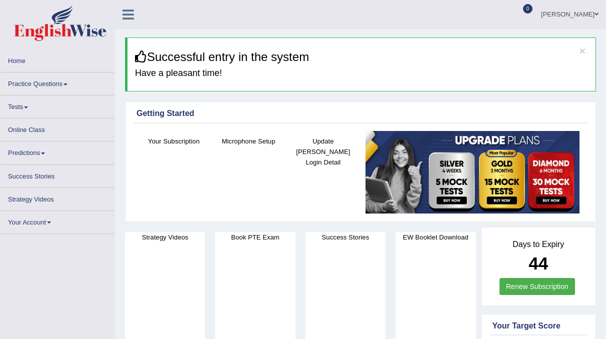
click at [38, 132] on link "Online Class" at bounding box center [58, 129] width 114 height 20
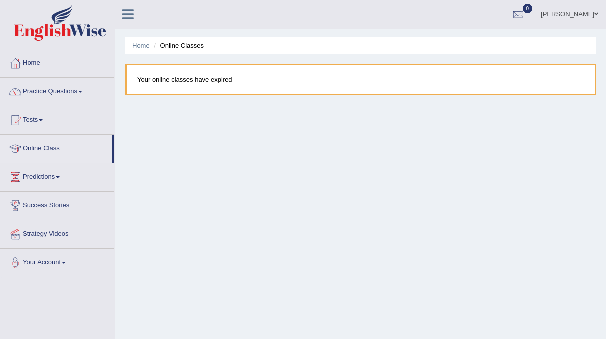
click at [46, 122] on link "Tests" at bounding box center [58, 119] width 114 height 25
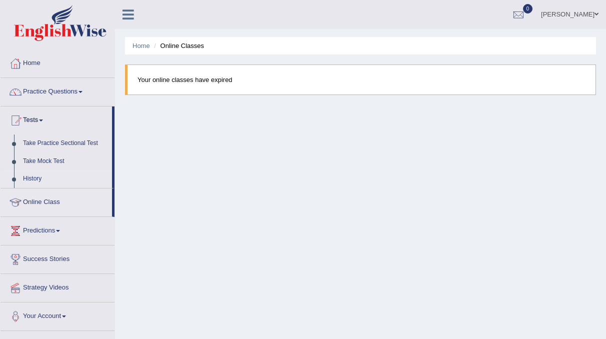
click at [33, 177] on link "History" at bounding box center [66, 179] width 94 height 18
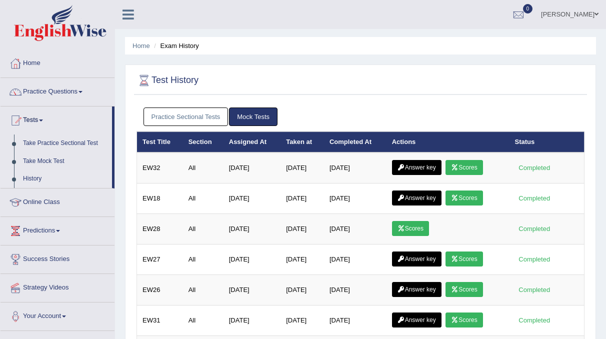
click at [178, 111] on link "Practice Sectional Tests" at bounding box center [186, 117] width 85 height 19
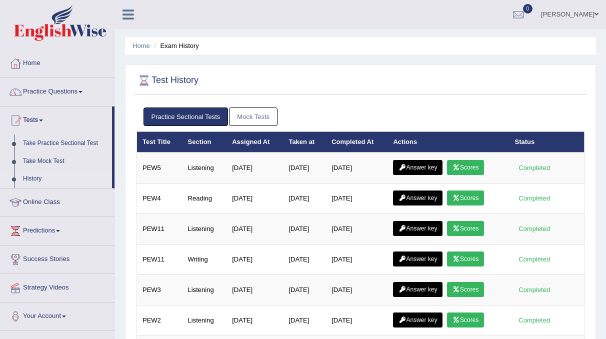
click at [251, 120] on link "Mock Tests" at bounding box center [253, 117] width 49 height 19
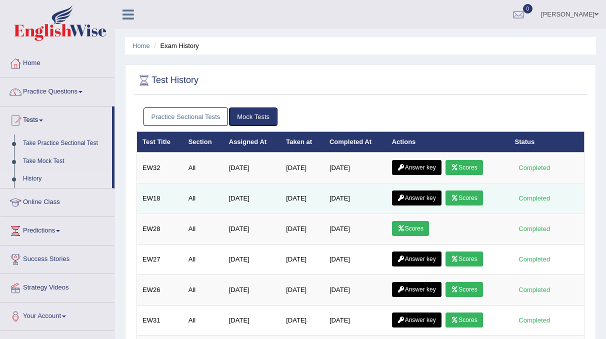
click at [473, 195] on link "Scores" at bounding box center [464, 198] width 37 height 15
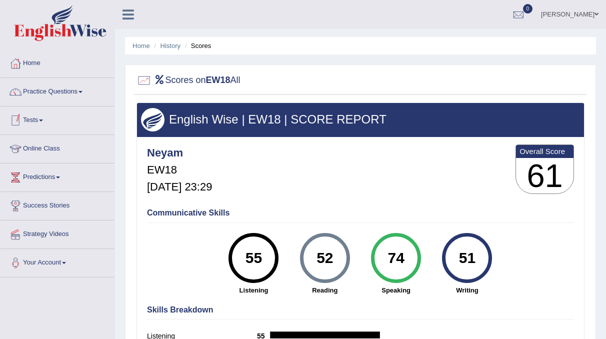
click at [29, 115] on link "Tests" at bounding box center [58, 119] width 114 height 25
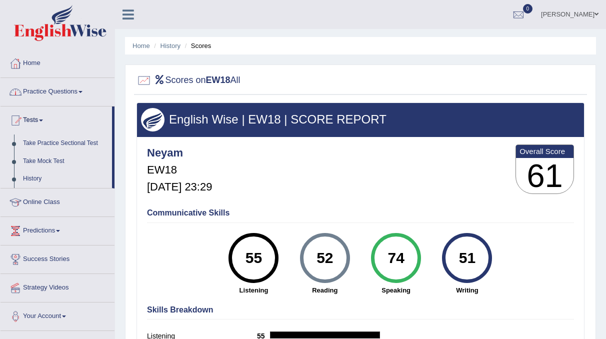
click at [76, 90] on link "Practice Questions" at bounding box center [58, 90] width 114 height 25
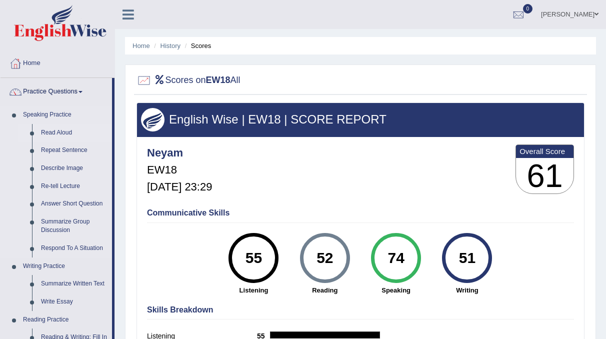
click at [65, 128] on link "Read Aloud" at bounding box center [75, 133] width 76 height 18
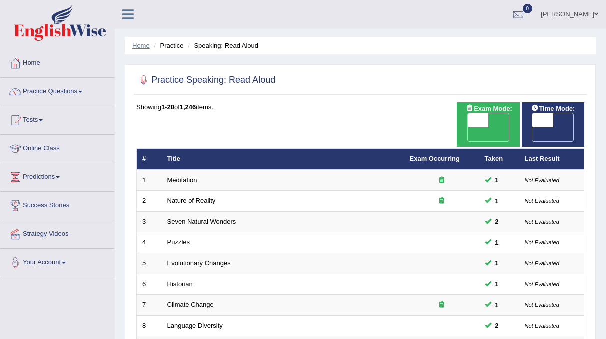
click at [147, 46] on link "Home" at bounding box center [142, 46] width 18 height 8
